Goal: Task Accomplishment & Management: Complete application form

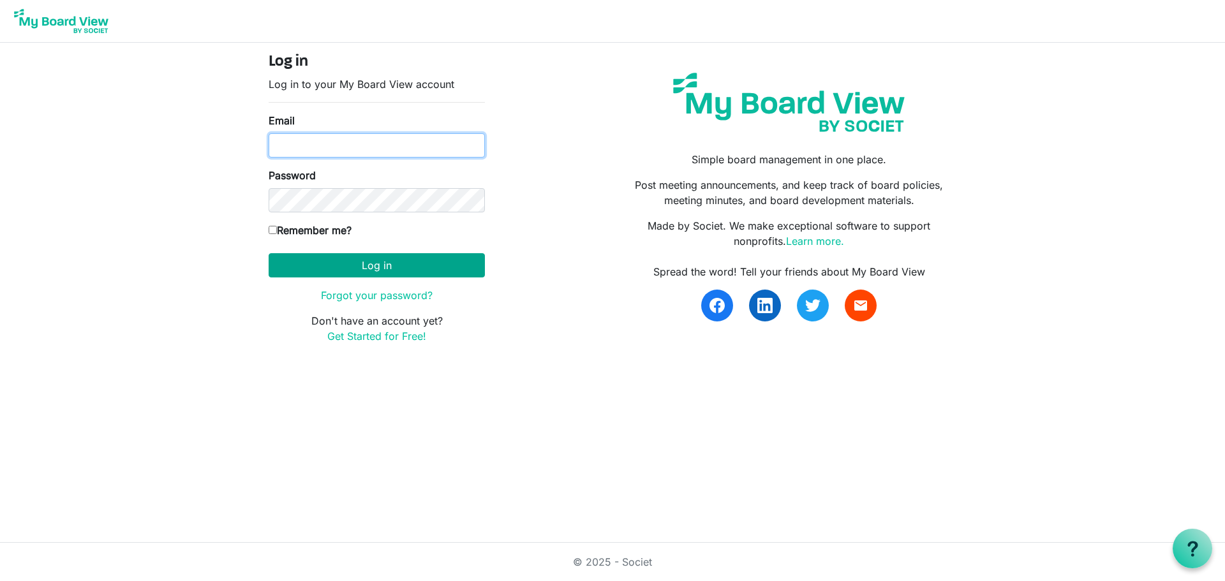
type input "knorwood@hpl.ca"
click at [353, 265] on button "Log in" at bounding box center [377, 265] width 216 height 24
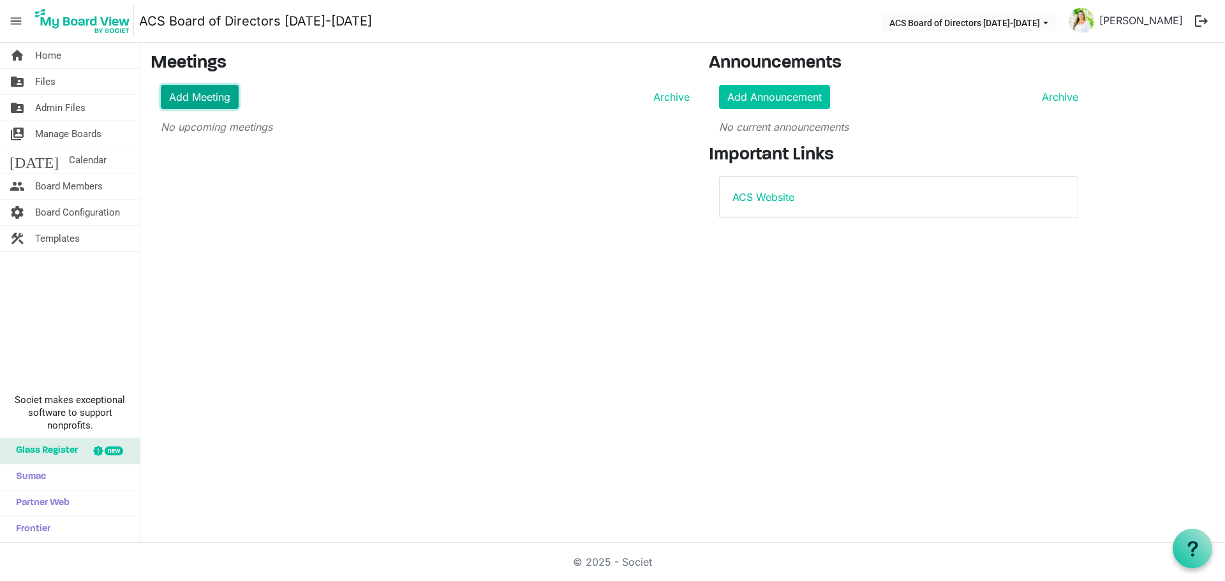
click at [174, 97] on link "Add Meeting" at bounding box center [200, 97] width 78 height 24
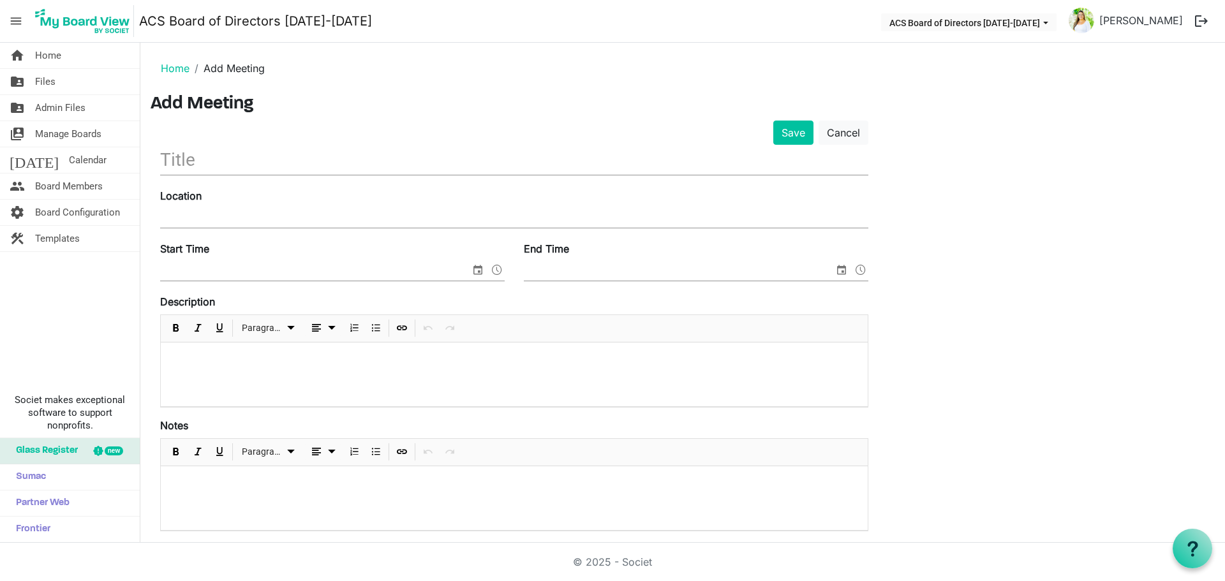
drag, startPoint x: 271, startPoint y: 153, endPoint x: 280, endPoint y: 152, distance: 9.0
click at [280, 152] on input "text" at bounding box center [514, 160] width 708 height 30
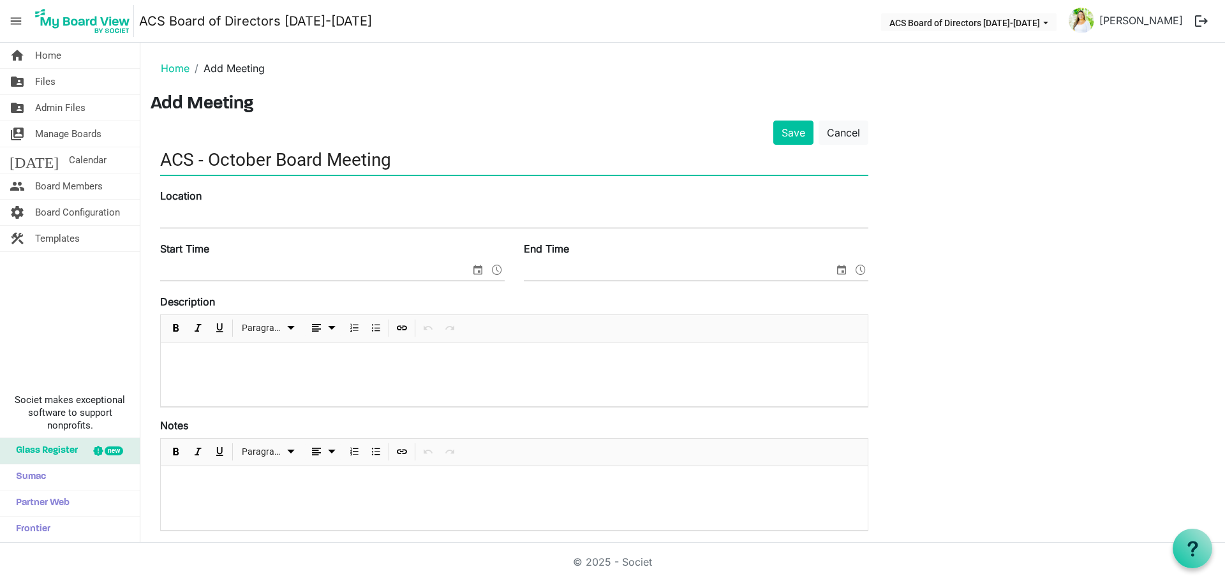
type input "ACS - October Board Meeting"
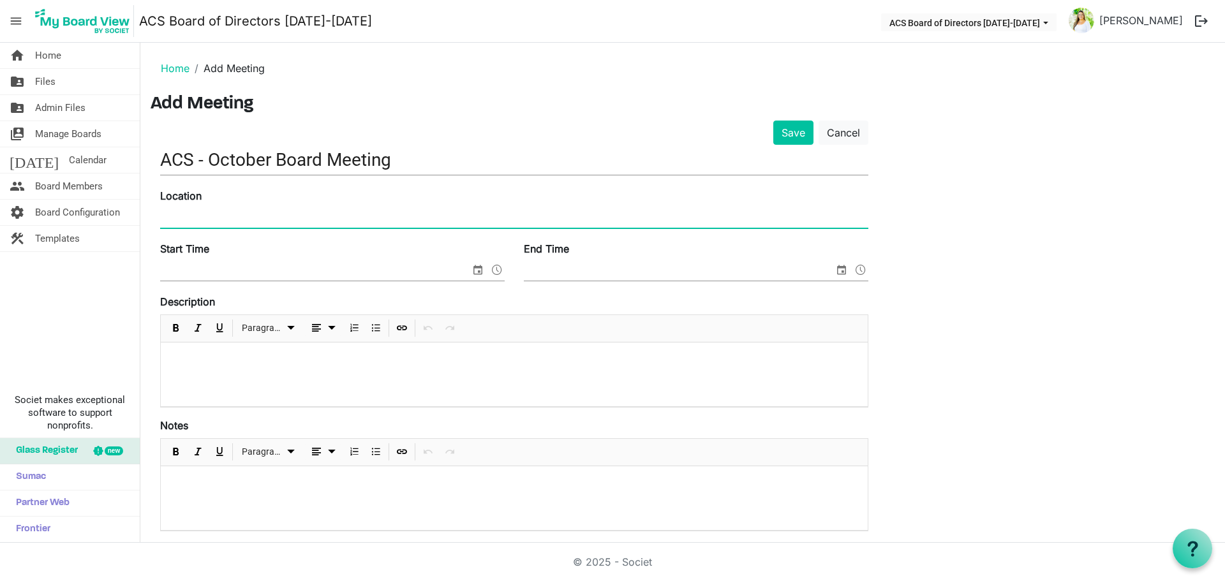
click at [297, 215] on input "Location" at bounding box center [514, 218] width 708 height 19
type input "[STREET_ADDRESS][PERSON_NAME] (Councillor's Meeting Room)"
click at [299, 273] on input "Start Time" at bounding box center [315, 271] width 310 height 19
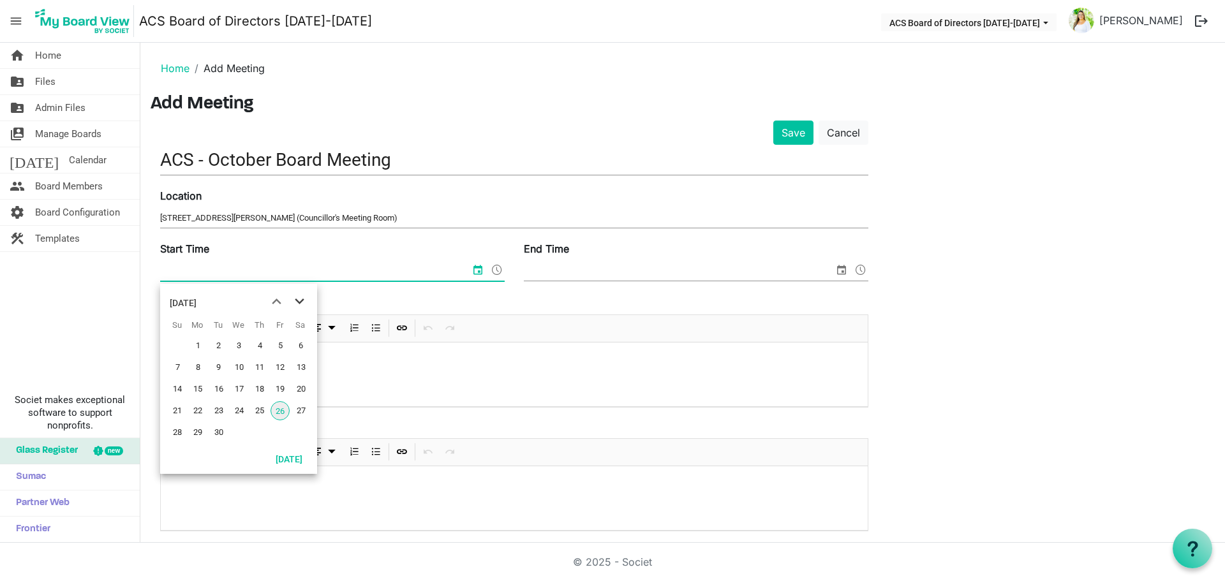
click at [299, 303] on span "next month" at bounding box center [299, 301] width 22 height 23
click at [263, 408] on span "23" at bounding box center [259, 410] width 19 height 19
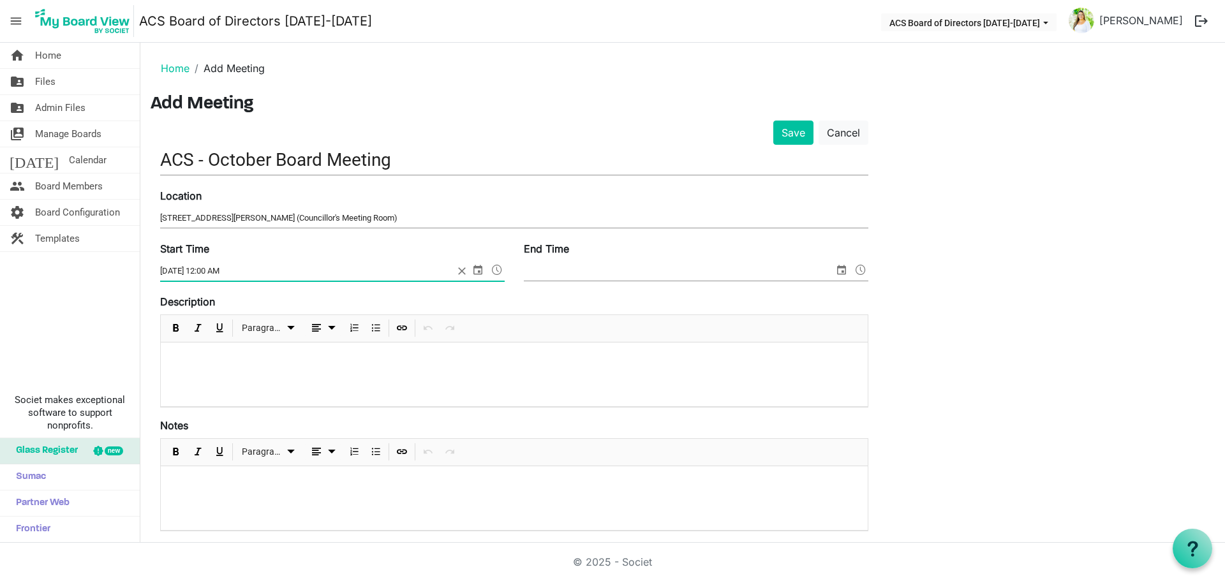
click at [495, 270] on span at bounding box center [497, 270] width 15 height 17
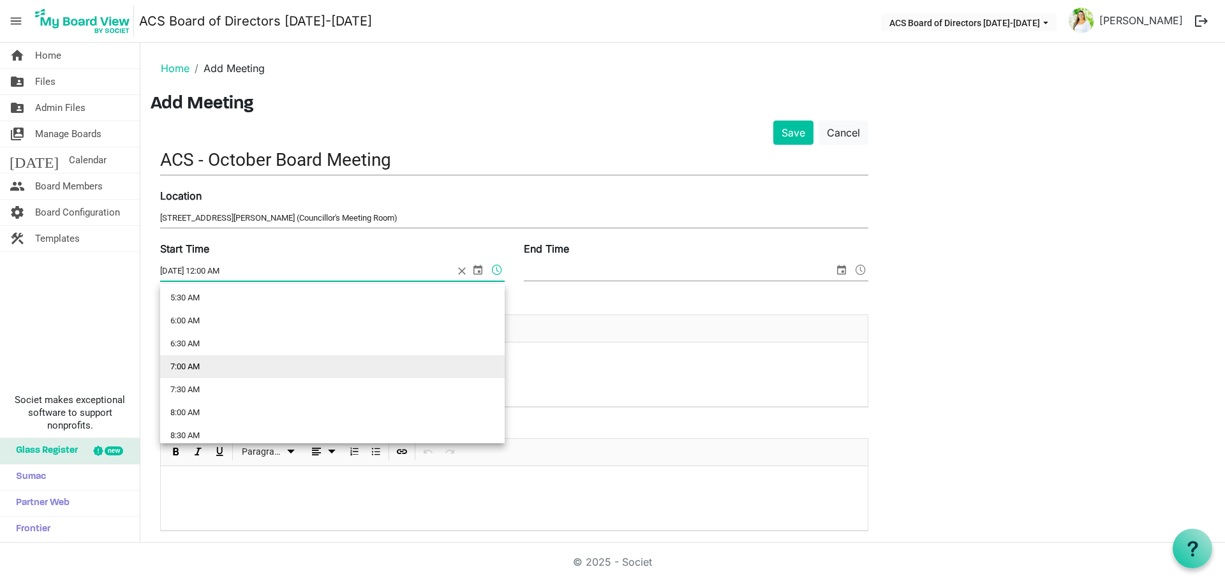
scroll to position [766, 0]
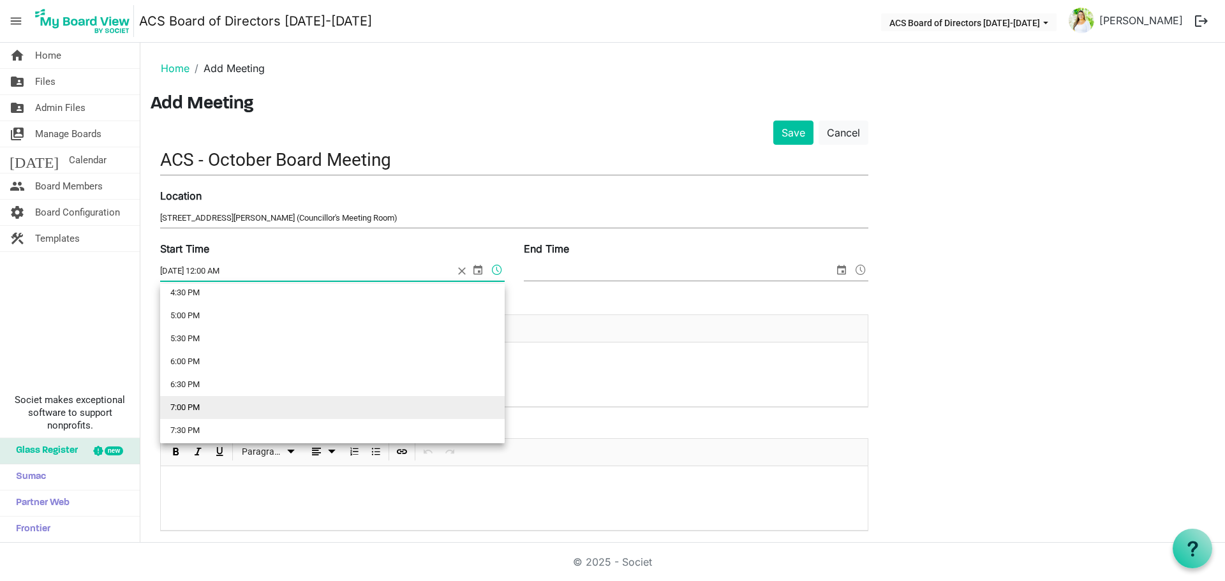
click at [279, 409] on li "7:00 PM" at bounding box center [332, 407] width 345 height 23
type input "[DATE] 7:00 PM"
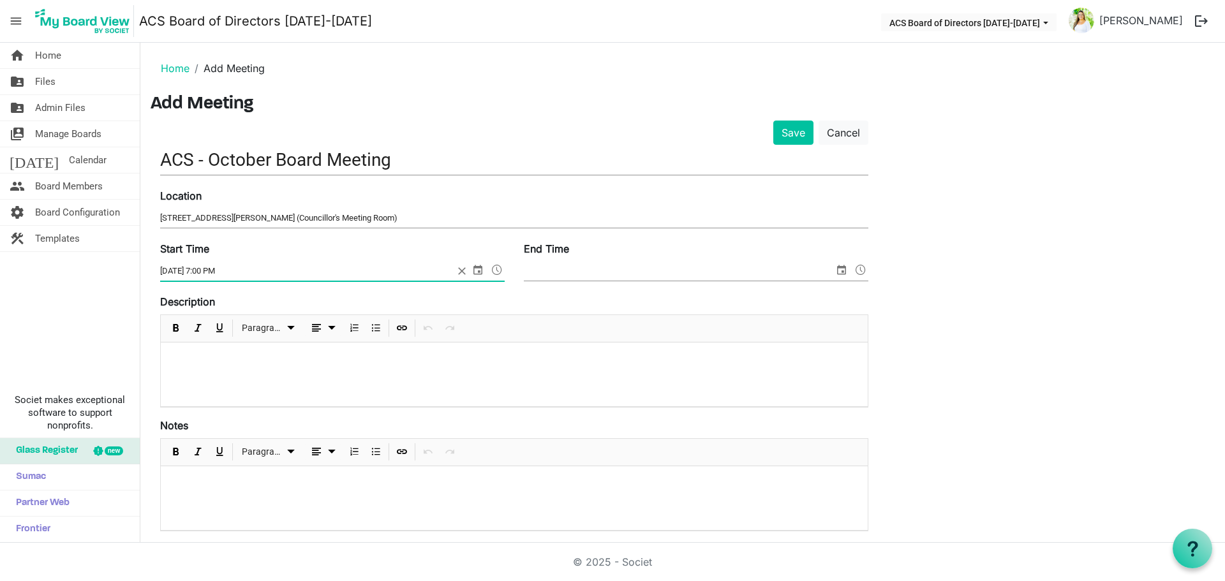
click at [842, 269] on span "select" at bounding box center [841, 270] width 15 height 17
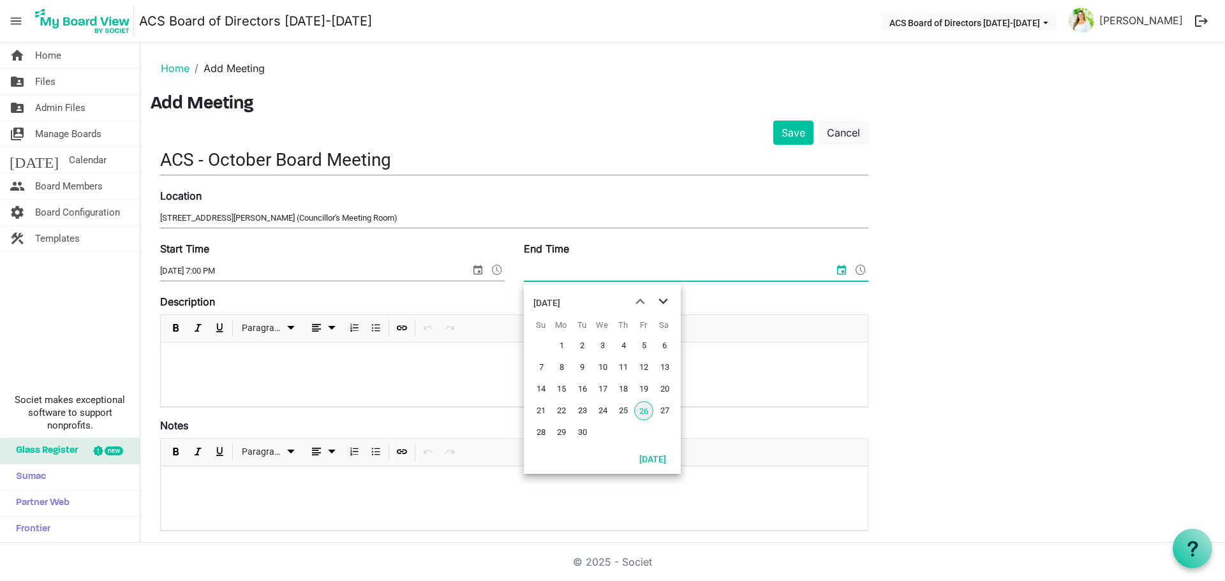
click at [670, 301] on span "next month" at bounding box center [663, 301] width 22 height 23
click at [626, 414] on span "23" at bounding box center [623, 410] width 19 height 19
click at [856, 271] on span at bounding box center [860, 270] width 15 height 17
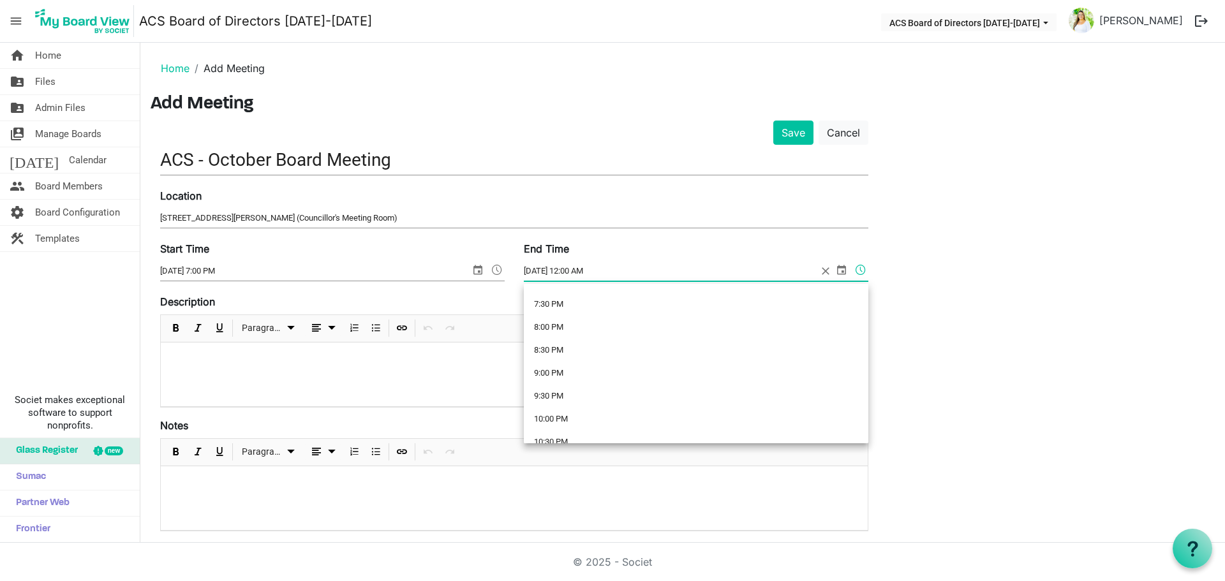
scroll to position [894, 0]
click at [725, 350] on li "8:30 PM" at bounding box center [696, 349] width 345 height 23
type input "[DATE] 8:30 PM"
click at [793, 127] on button "Save" at bounding box center [794, 133] width 40 height 24
